Goal: Transaction & Acquisition: Purchase product/service

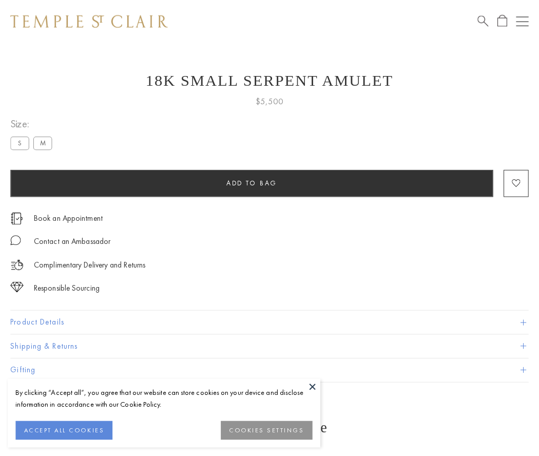
scroll to position [28, 0]
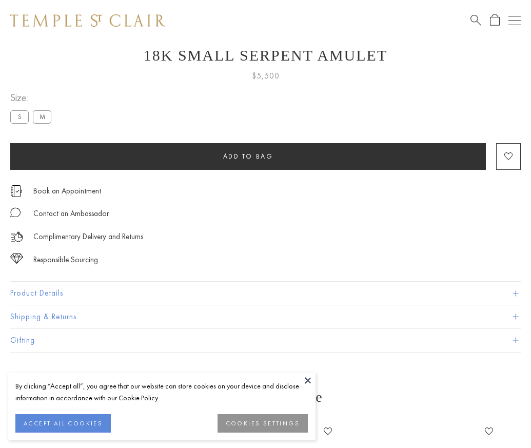
click at [248, 156] on span "Add to bag" at bounding box center [248, 156] width 50 height 9
